Goal: Transaction & Acquisition: Purchase product/service

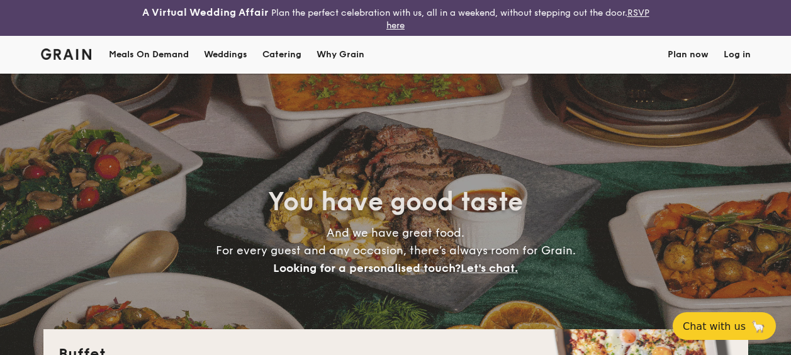
select select
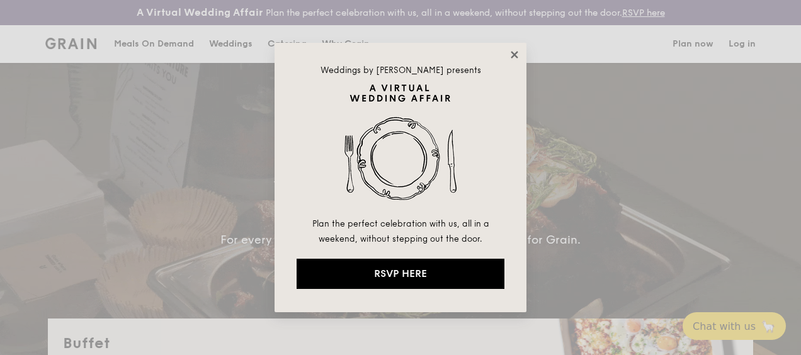
click at [514, 54] on icon at bounding box center [514, 54] width 7 height 7
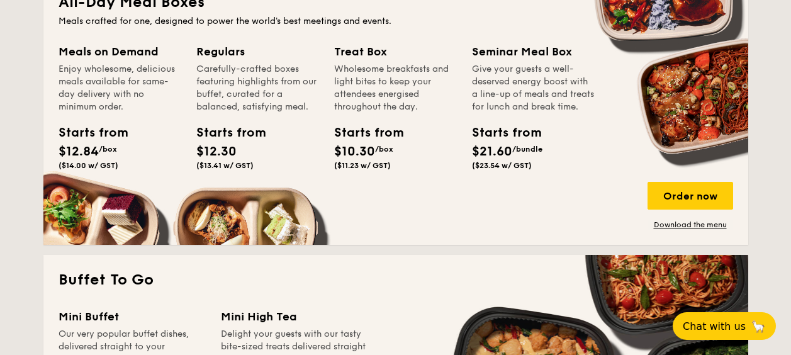
scroll to position [642, 0]
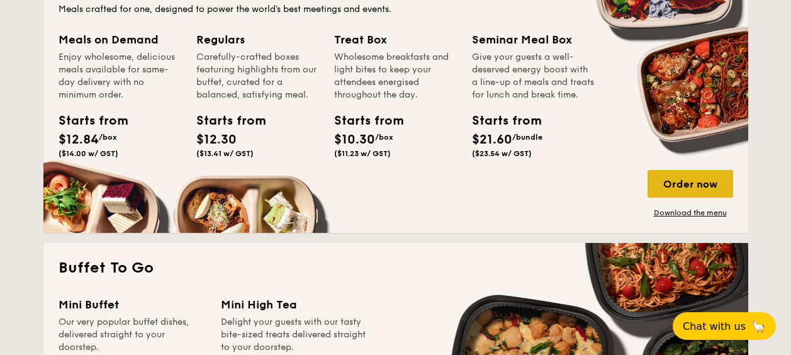
click at [697, 183] on div "Order now" at bounding box center [691, 184] width 86 height 28
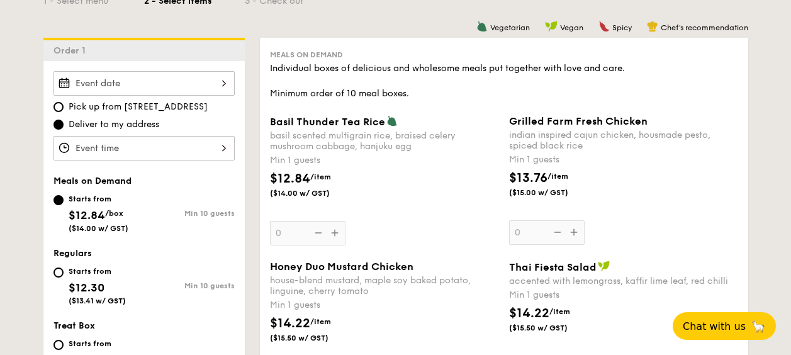
scroll to position [370, 0]
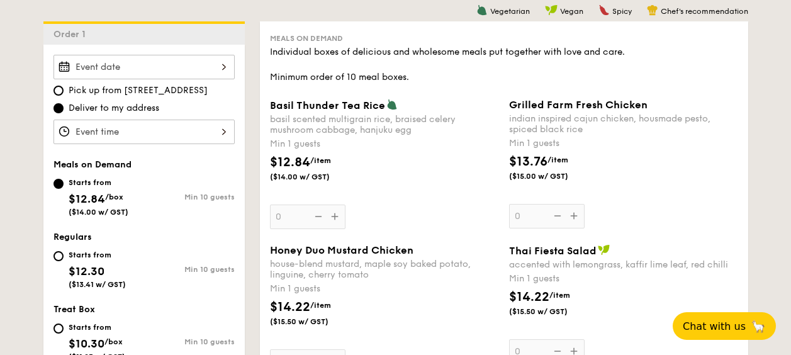
click at [214, 75] on input "Basil Thunder Tea Rice basil scented multigrain rice, braised celery mushroom c…" at bounding box center [144, 67] width 181 height 25
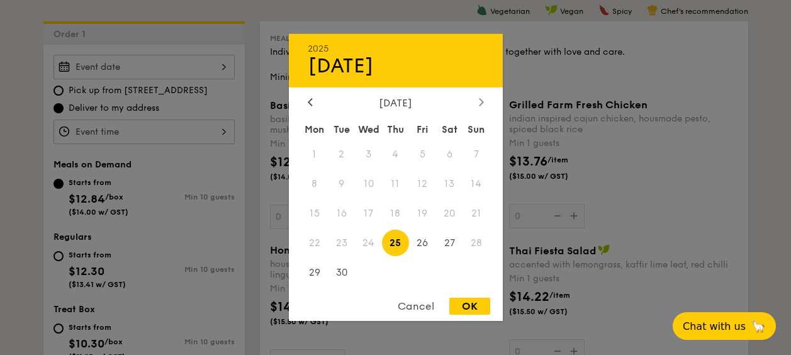
click at [480, 98] on icon at bounding box center [481, 102] width 4 height 8
click at [339, 184] on span "7" at bounding box center [341, 184] width 27 height 27
click at [464, 307] on div "OK" at bounding box center [470, 306] width 41 height 17
type input "Oct 07, 2025"
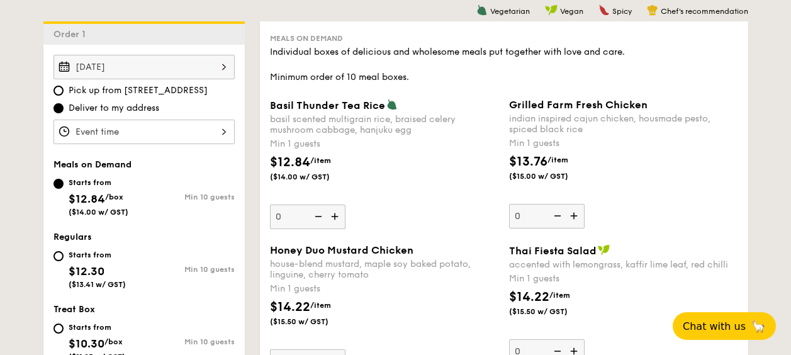
click at [227, 130] on input "Basil Thunder Tea Rice basil scented multigrain rice, braised celery mushroom c…" at bounding box center [144, 132] width 181 height 25
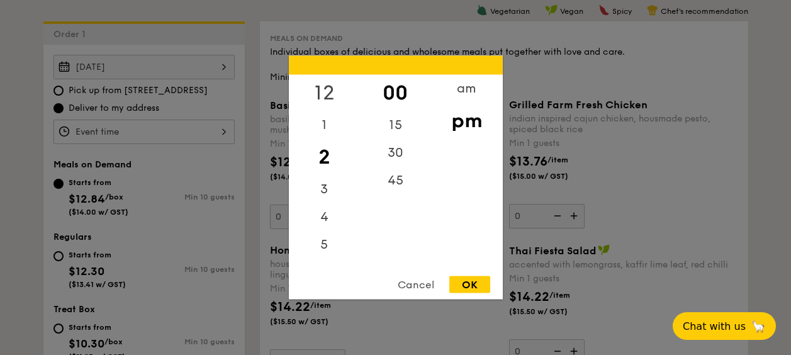
click at [327, 88] on div "12" at bounding box center [324, 93] width 71 height 37
click at [468, 119] on div "pm" at bounding box center [466, 121] width 71 height 37
click at [465, 283] on div "OK" at bounding box center [470, 284] width 41 height 17
type input "12:00PM"
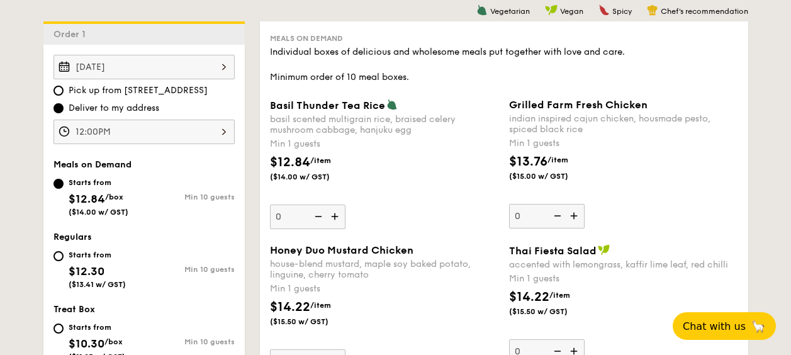
click at [62, 260] on div "Starts from $12.30 ($13.41 w/ GST)" at bounding box center [99, 268] width 91 height 42
click at [62, 260] on input "Starts from $12.30 ($13.41 w/ GST) Min 10 guests" at bounding box center [59, 256] width 10 height 10
radio input "true"
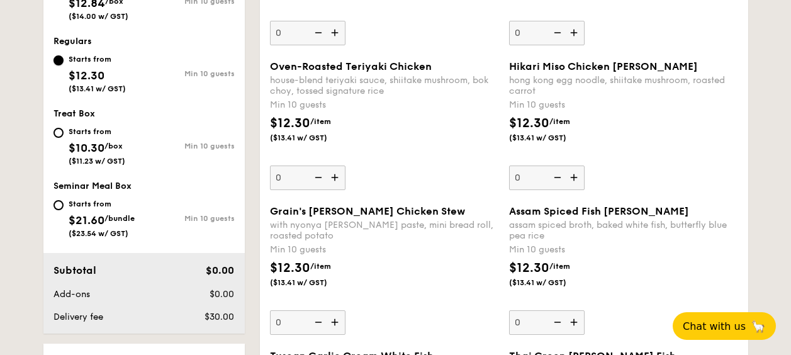
scroll to position [550, 0]
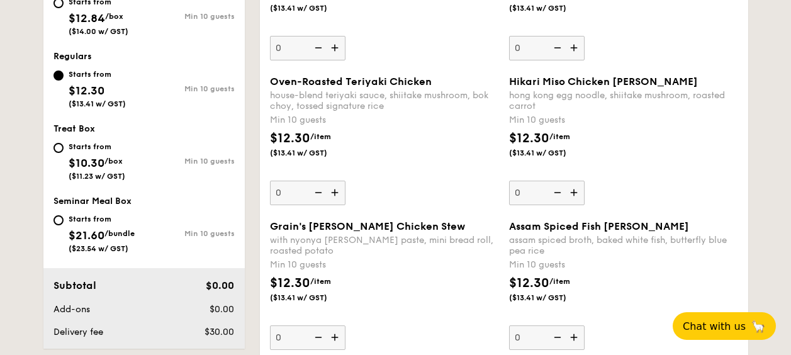
click at [336, 195] on img at bounding box center [336, 193] width 19 height 24
click at [336, 195] on input "0" at bounding box center [308, 193] width 76 height 25
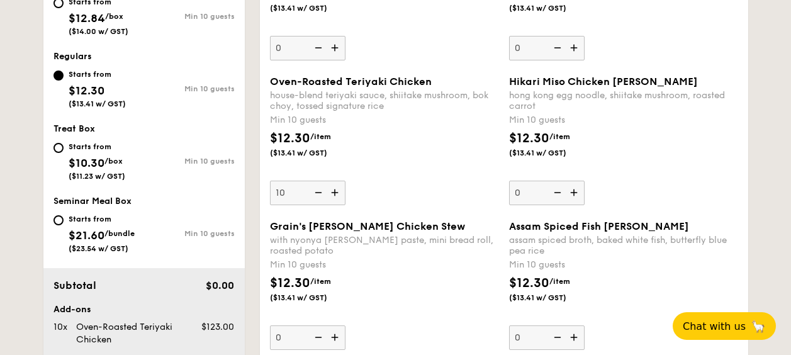
click at [336, 195] on img at bounding box center [336, 193] width 19 height 24
click at [336, 195] on input "10" at bounding box center [308, 193] width 76 height 25
click at [336, 195] on img at bounding box center [336, 193] width 19 height 24
click at [336, 195] on input "11" at bounding box center [308, 193] width 76 height 25
click at [336, 195] on img at bounding box center [336, 193] width 19 height 24
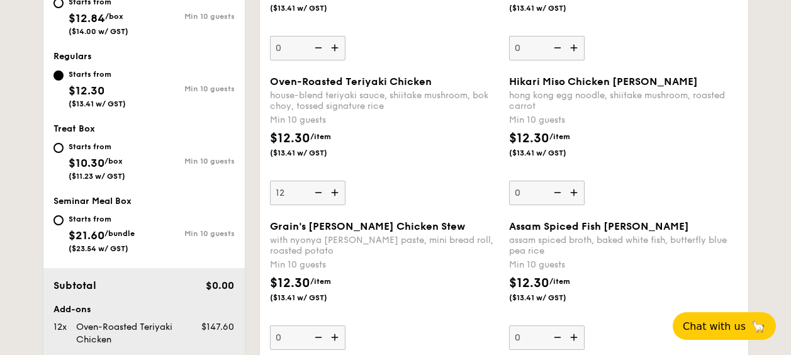
click at [336, 195] on input "12" at bounding box center [308, 193] width 76 height 25
click at [319, 194] on img at bounding box center [317, 193] width 19 height 24
click at [319, 194] on input "13" at bounding box center [308, 193] width 76 height 25
type input "12"
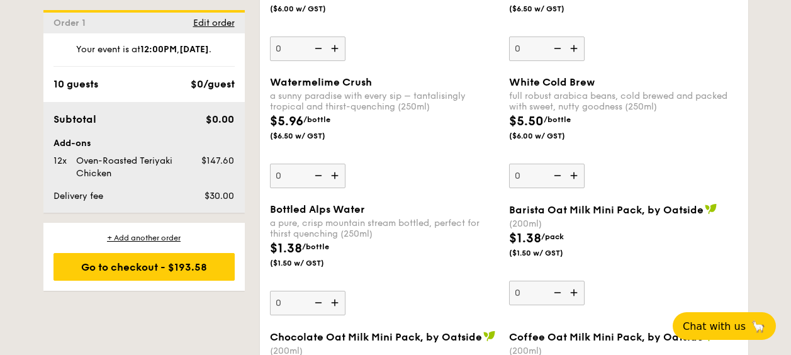
scroll to position [2988, 0]
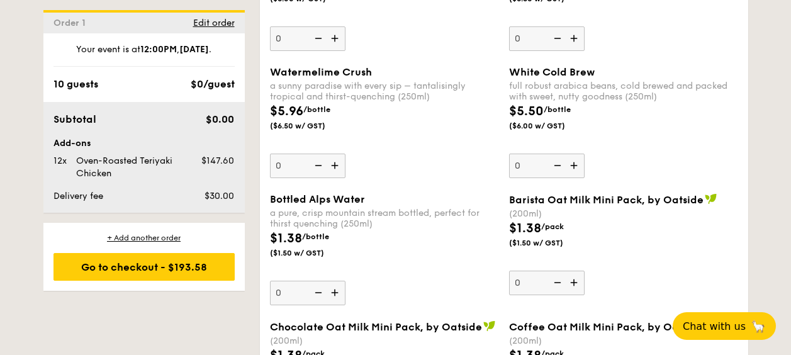
click at [340, 292] on img at bounding box center [336, 293] width 19 height 24
click at [340, 292] on input "0" at bounding box center [308, 293] width 76 height 25
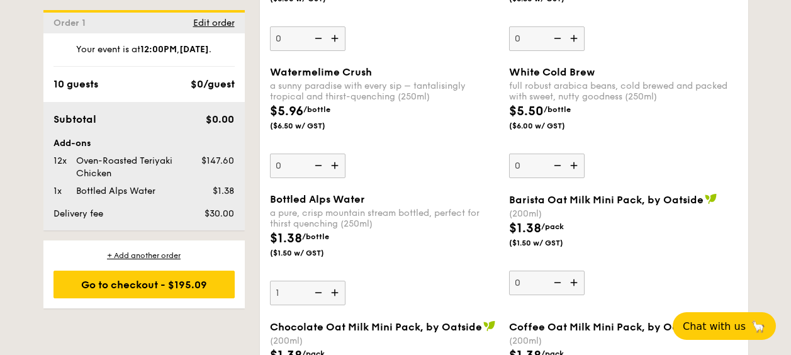
click at [340, 292] on img at bounding box center [336, 293] width 19 height 24
click at [340, 292] on input "1" at bounding box center [308, 293] width 76 height 25
click at [340, 292] on img at bounding box center [336, 293] width 19 height 24
click at [340, 292] on input "2" at bounding box center [308, 293] width 76 height 25
click at [340, 292] on img at bounding box center [336, 293] width 19 height 24
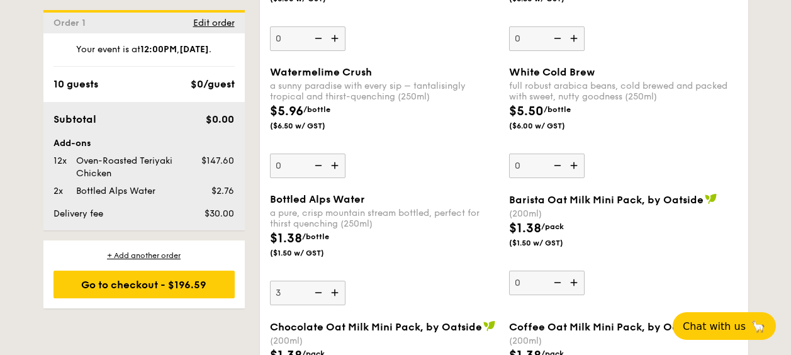
click at [340, 292] on input "3" at bounding box center [308, 293] width 76 height 25
click at [340, 292] on img at bounding box center [336, 293] width 19 height 24
click at [340, 292] on input "4" at bounding box center [308, 293] width 76 height 25
click at [340, 292] on img at bounding box center [336, 293] width 19 height 24
click at [340, 292] on input "5" at bounding box center [308, 293] width 76 height 25
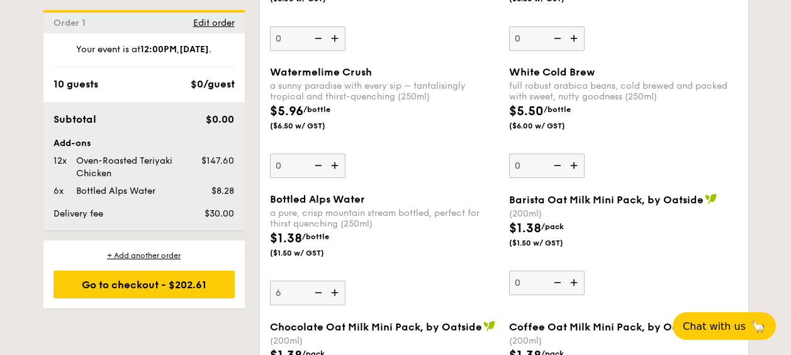
click at [340, 292] on img at bounding box center [336, 293] width 19 height 24
click at [340, 292] on input "6" at bounding box center [308, 293] width 76 height 25
click at [340, 292] on img at bounding box center [336, 293] width 19 height 24
click at [340, 292] on input "7" at bounding box center [308, 293] width 76 height 25
click at [340, 292] on img at bounding box center [336, 293] width 19 height 24
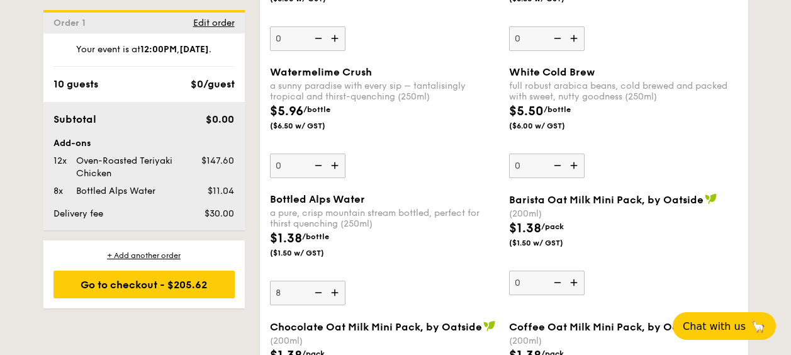
click at [340, 292] on input "8" at bounding box center [308, 293] width 76 height 25
click at [340, 292] on img at bounding box center [336, 293] width 19 height 24
click at [340, 292] on input "9" at bounding box center [308, 293] width 76 height 25
click at [340, 292] on img at bounding box center [336, 293] width 19 height 24
click at [340, 292] on input "10" at bounding box center [308, 293] width 76 height 25
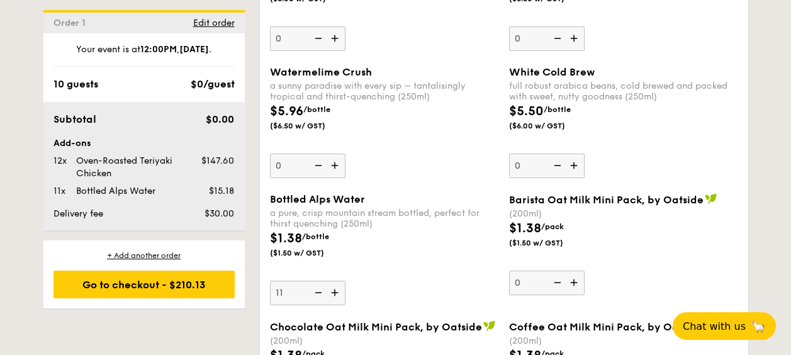
click at [340, 292] on img at bounding box center [336, 293] width 19 height 24
click at [340, 292] on input "11" at bounding box center [308, 293] width 76 height 25
type input "12"
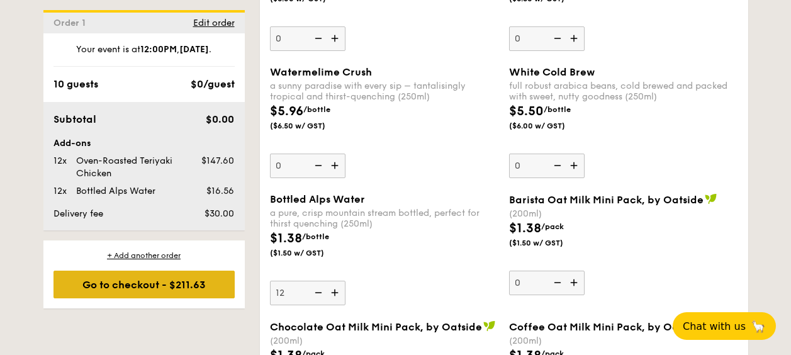
click at [153, 290] on div "Go to checkout - $211.63" at bounding box center [144, 285] width 181 height 28
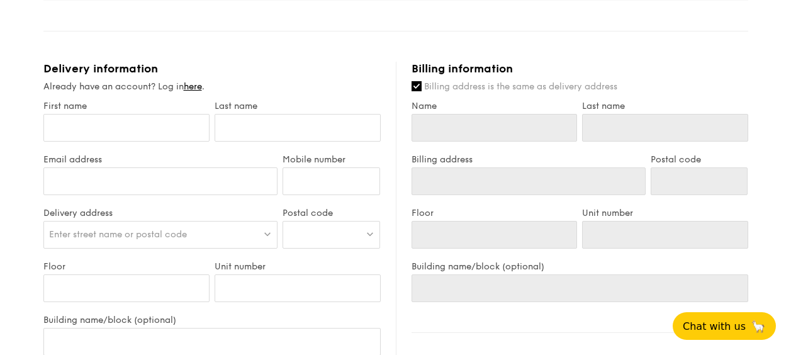
scroll to position [475, 0]
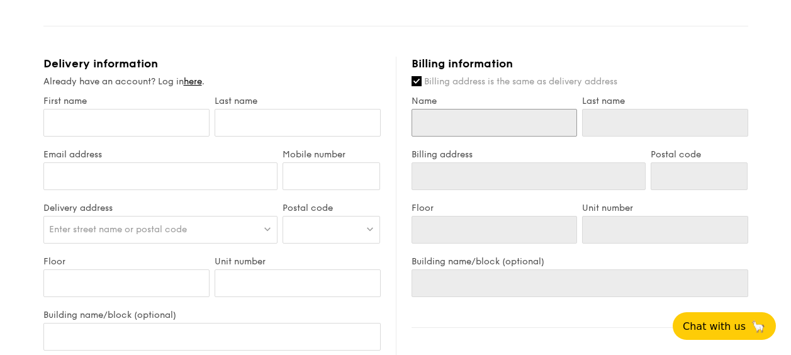
click at [472, 130] on input "Name" at bounding box center [495, 123] width 166 height 28
click at [169, 123] on input "First name" at bounding box center [126, 123] width 166 height 28
type input "V"
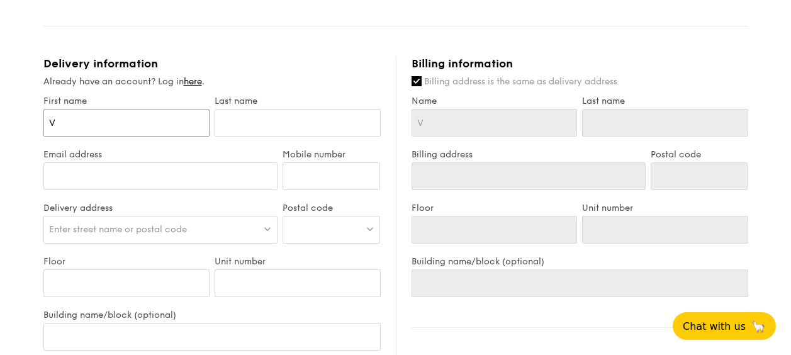
type input "Va"
type input "Valeri"
type input "[PERSON_NAME]"
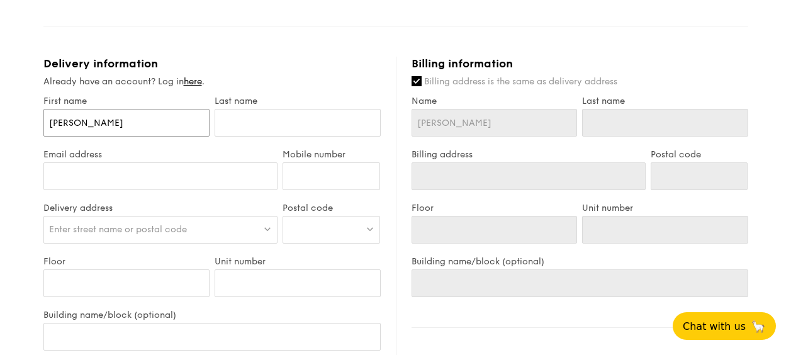
type input "[PERSON_NAME]"
click at [263, 126] on input "text" at bounding box center [298, 123] width 166 height 28
type input "N"
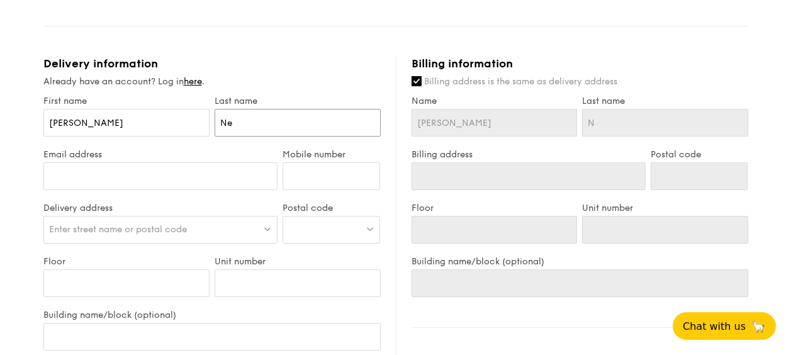
type input "Neo"
click at [118, 178] on input "Email address" at bounding box center [160, 176] width 235 height 28
type input "[EMAIL_ADDRESS][DOMAIN_NAME]"
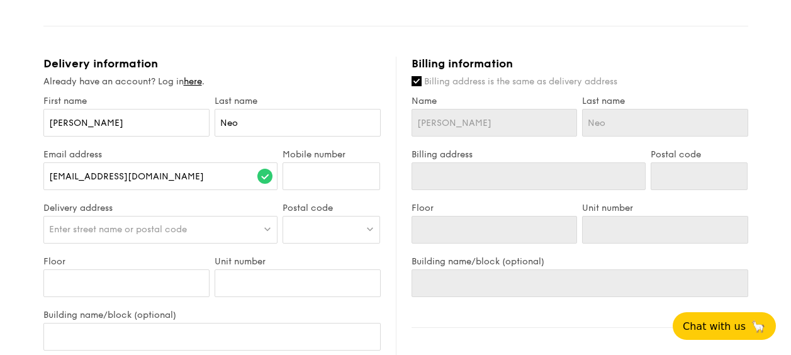
click at [145, 225] on span "Enter street name or postal code" at bounding box center [118, 229] width 138 height 11
click at [320, 179] on input "Mobile number" at bounding box center [332, 176] width 98 height 28
type input "98779854100"
type input "987798The"
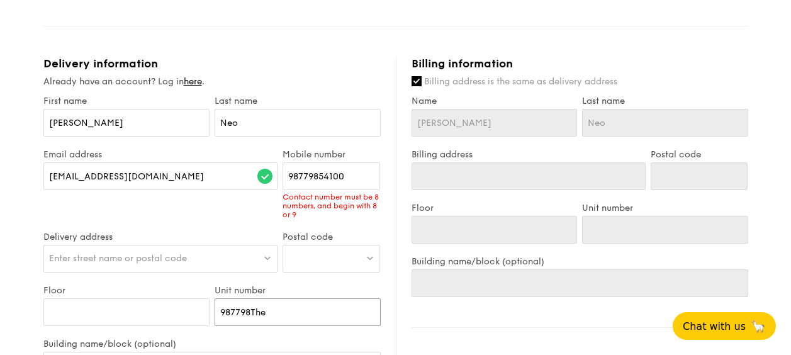
type input "987798The"
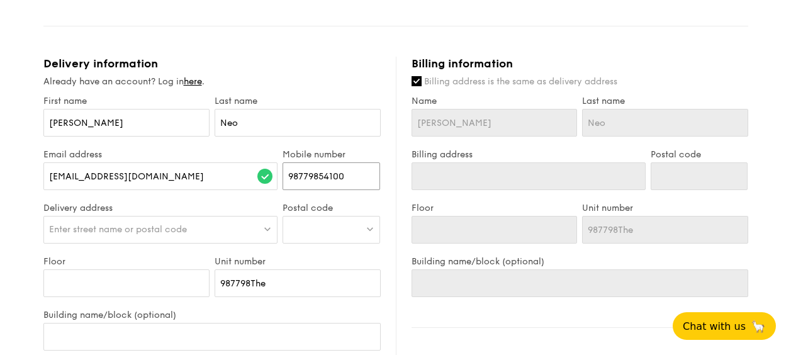
click at [351, 174] on input "98779854100" at bounding box center [332, 176] width 98 height 28
type input "98779854"
click at [217, 228] on div "Enter street name or postal code" at bounding box center [160, 230] width 235 height 28
type input "T"
type input "[STREET_ADDRESS]"
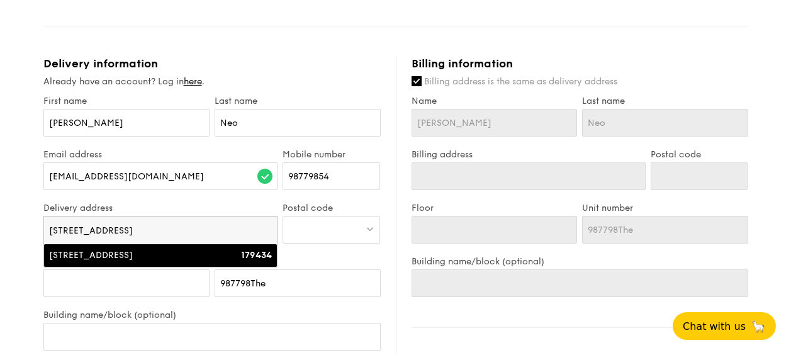
click at [261, 247] on li "[STREET_ADDRESS] 179434" at bounding box center [161, 255] width 234 height 23
type input "[STREET_ADDRESS]"
type input "179434"
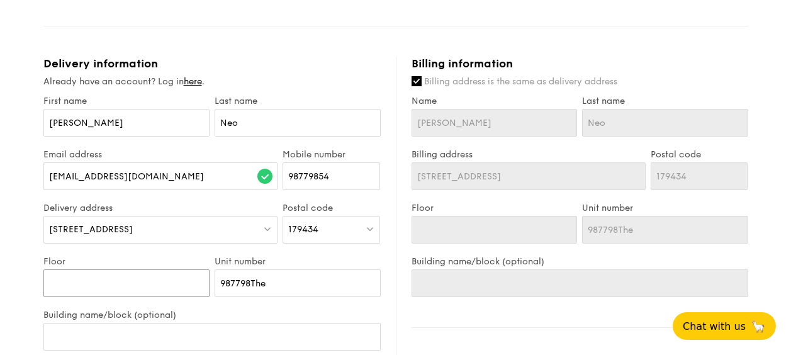
click at [149, 290] on input "Floor" at bounding box center [126, 283] width 166 height 28
drag, startPoint x: 267, startPoint y: 283, endPoint x: 205, endPoint y: 278, distance: 61.9
click at [205, 278] on div "Floor Unit number 987798The" at bounding box center [212, 283] width 343 height 54
click at [157, 284] on input "Floor" at bounding box center [126, 283] width 166 height 28
type input "0"
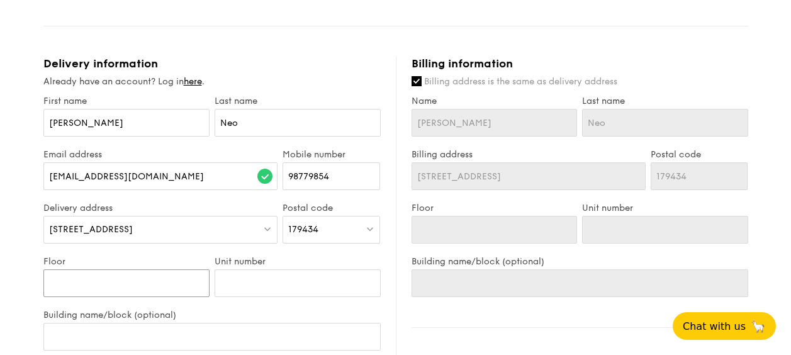
type input "0"
type input "04"
type input "0"
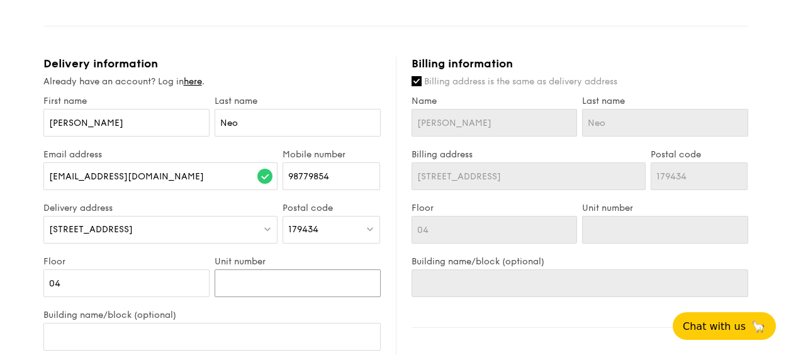
type input "0"
type input "03"
click at [144, 340] on input "Building name/block (optional)" at bounding box center [211, 337] width 337 height 28
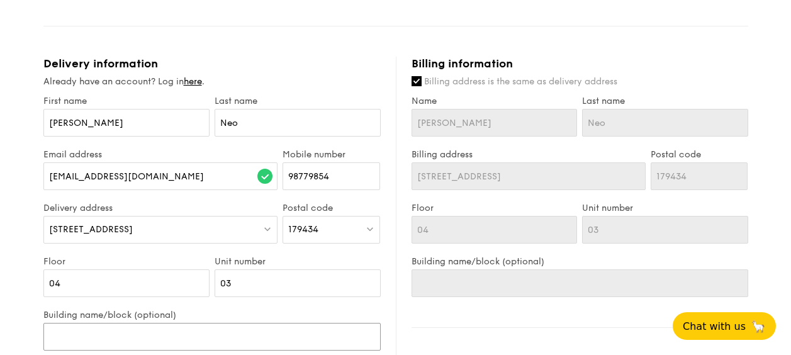
type input "T"
type input "The"
type input "The Treasury heheSuriya"
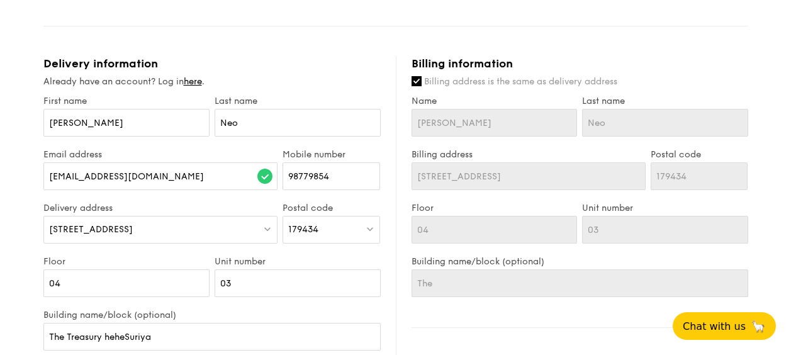
type input "The Treasury heheSuriya"
click at [144, 340] on input "The Treasury heheSuriya" at bounding box center [211, 337] width 337 height 28
click at [152, 323] on input "The Treasury heheSuriya" at bounding box center [211, 337] width 337 height 28
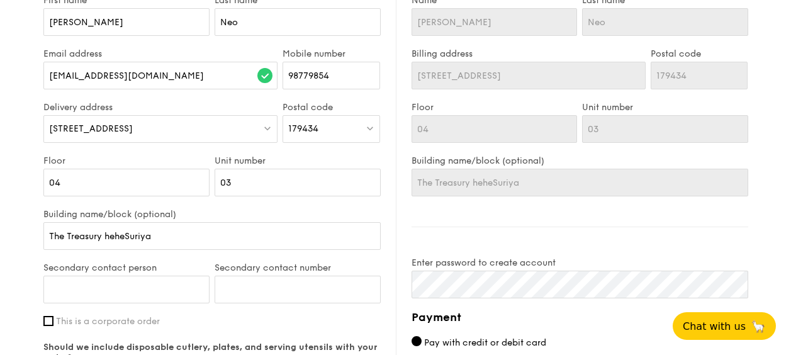
drag, startPoint x: 165, startPoint y: 235, endPoint x: 11, endPoint y: 224, distance: 154.0
click at [11, 224] on div "1 - Select menu 2 - Select items 3 - Check out Regulars Serving time: Oct 07, 2…" at bounding box center [395, 42] width 791 height 1164
type input "T"
type input "The"
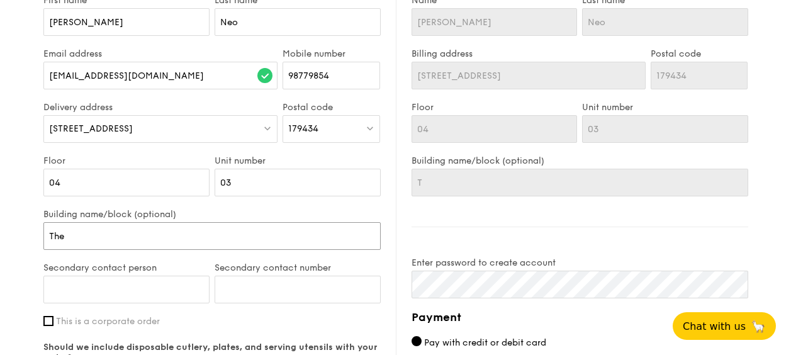
type input "The"
type input "The T"
type input "The Treas"
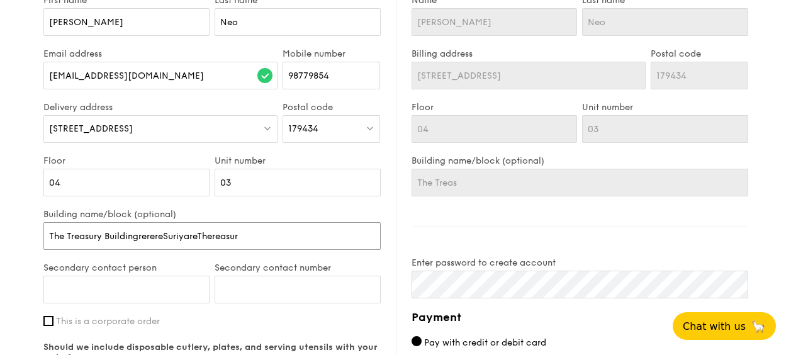
type input "The Treasury BuildingrerereSuriyareThereasury"
click at [256, 243] on input "The Treasury BuildingrerereSuriyareThereasury" at bounding box center [211, 236] width 337 height 28
type input "The Treasury BuildingrerereSuriyareThereasur"
type input "The Treasury BuildingrerereSuriyareThereasu"
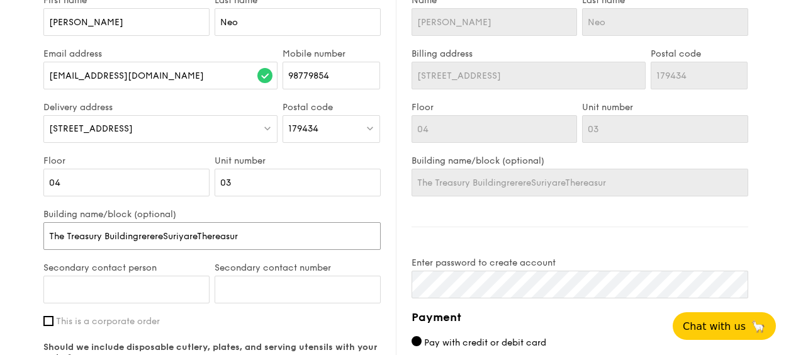
type input "The Treasury BuildingrerereSuriyareThereasu"
type input "The Treasury BuildingrerereSuriyareThereas"
type input "The Treasury"
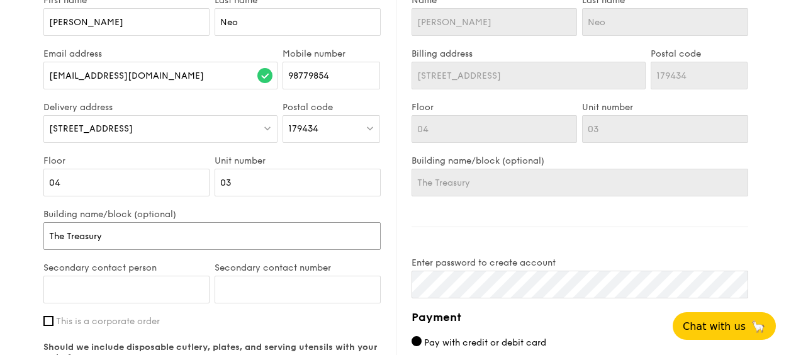
type input "The Treasury"
type input "[PERSON_NAME]"
click at [45, 324] on input "This is a corporate order" at bounding box center [48, 321] width 10 height 10
checkbox input "true"
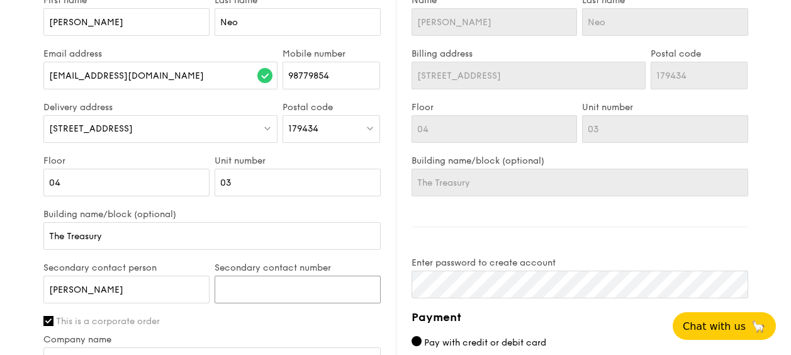
click at [241, 288] on input "Secondary contact number" at bounding box center [298, 290] width 166 height 28
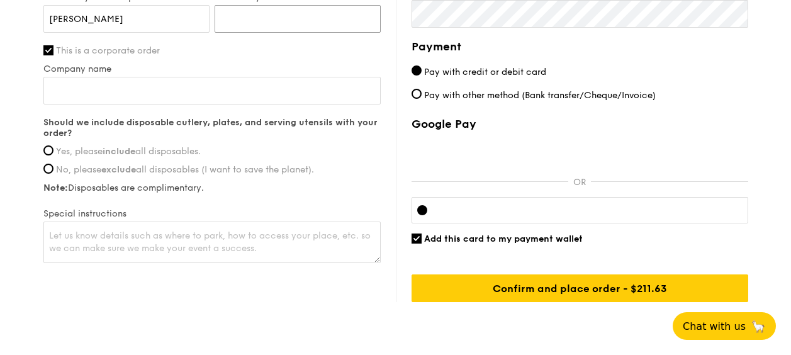
scroll to position [846, 0]
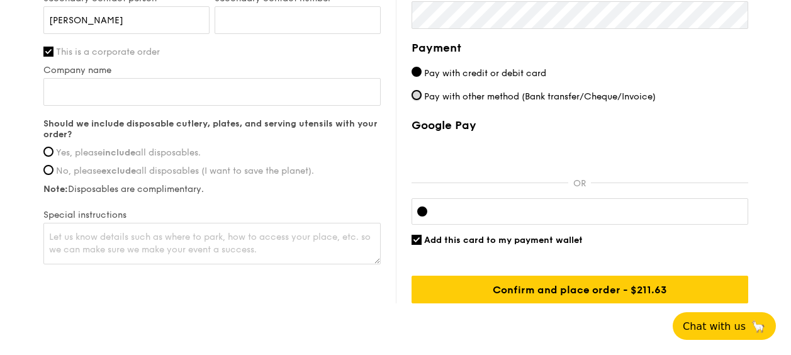
click at [416, 94] on input "Pay with other method (Bank transfer/Cheque/Invoice)" at bounding box center [417, 95] width 10 height 10
radio input "true"
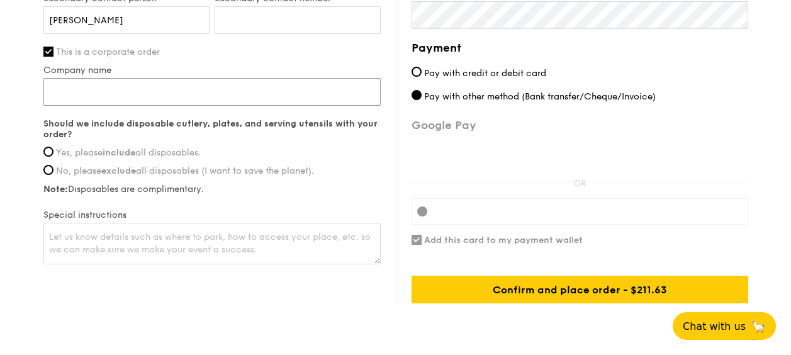
click at [264, 88] on input "Company name" at bounding box center [211, 92] width 337 height 28
type input "Ministry of Trade rade"
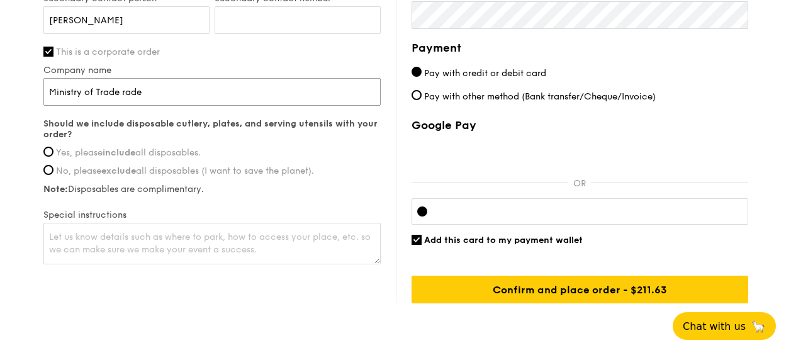
click at [146, 90] on input "Ministry of Trade rade" at bounding box center [211, 92] width 337 height 28
type input "Ministry of Trade and Industry"
click at [185, 158] on span "Yes, please include all disposables." at bounding box center [128, 152] width 145 height 11
click at [54, 157] on input "Yes, please include all disposables." at bounding box center [48, 152] width 10 height 10
radio input "true"
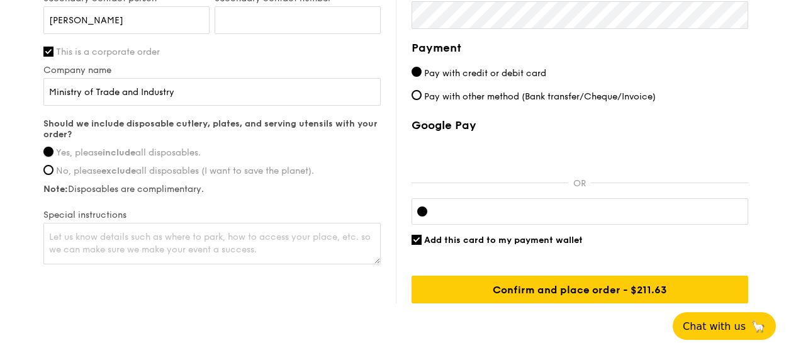
click at [51, 157] on input "Yes, please include all disposables." at bounding box center [48, 152] width 10 height 10
click at [94, 264] on textarea at bounding box center [211, 244] width 337 height 42
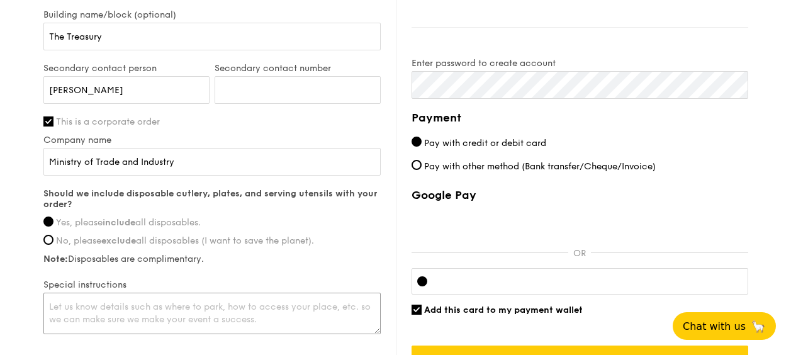
click at [122, 309] on textarea at bounding box center [211, 314] width 337 height 42
type textarea "Please arr"
